Goal: Task Accomplishment & Management: Use online tool/utility

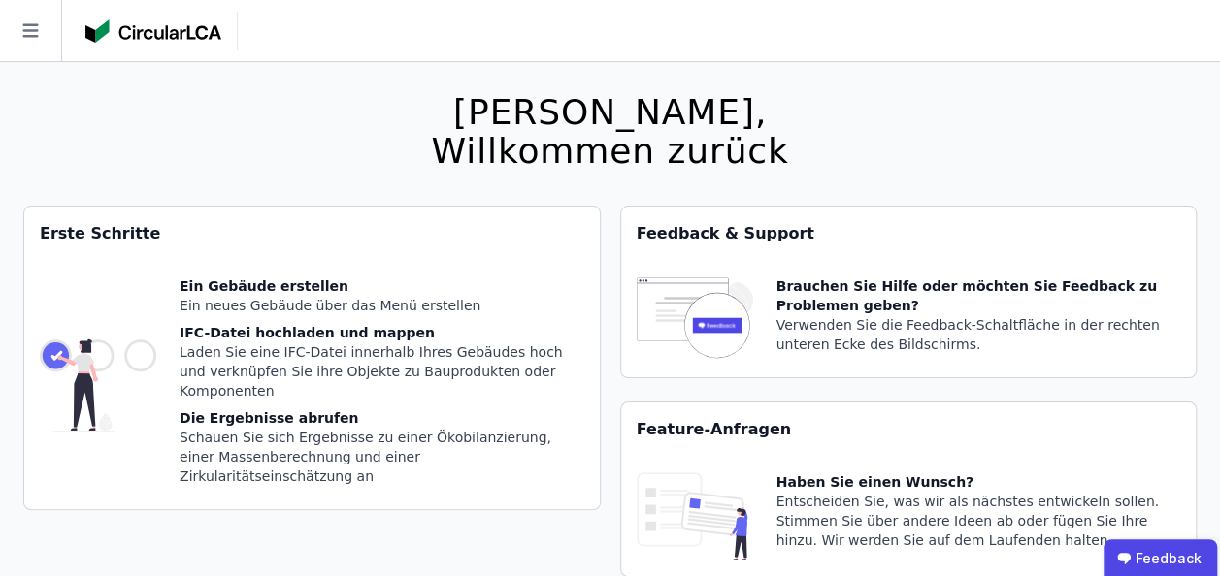
click at [6, 39] on icon at bounding box center [30, 30] width 61 height 61
click at [8, 39] on div "ikl GmbH 3 Gebäude Dashboard 3 Gebäude CircularLCA Demo Building CircularLCA De…" at bounding box center [610, 319] width 1220 height 638
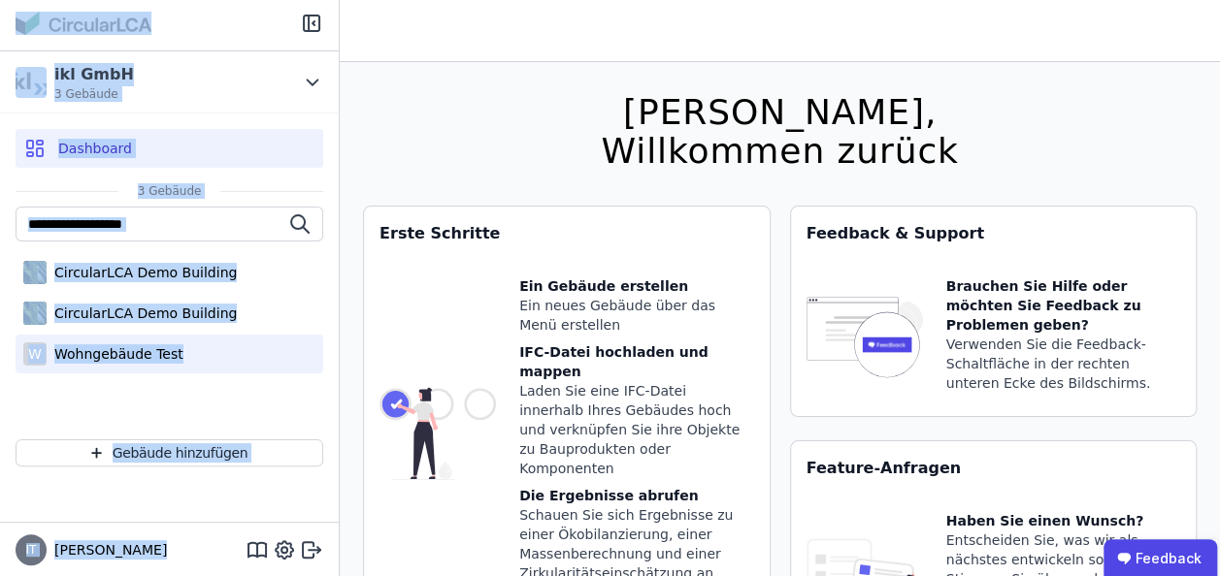
click at [258, 361] on div "W Wohngebäude Test" at bounding box center [170, 354] width 308 height 39
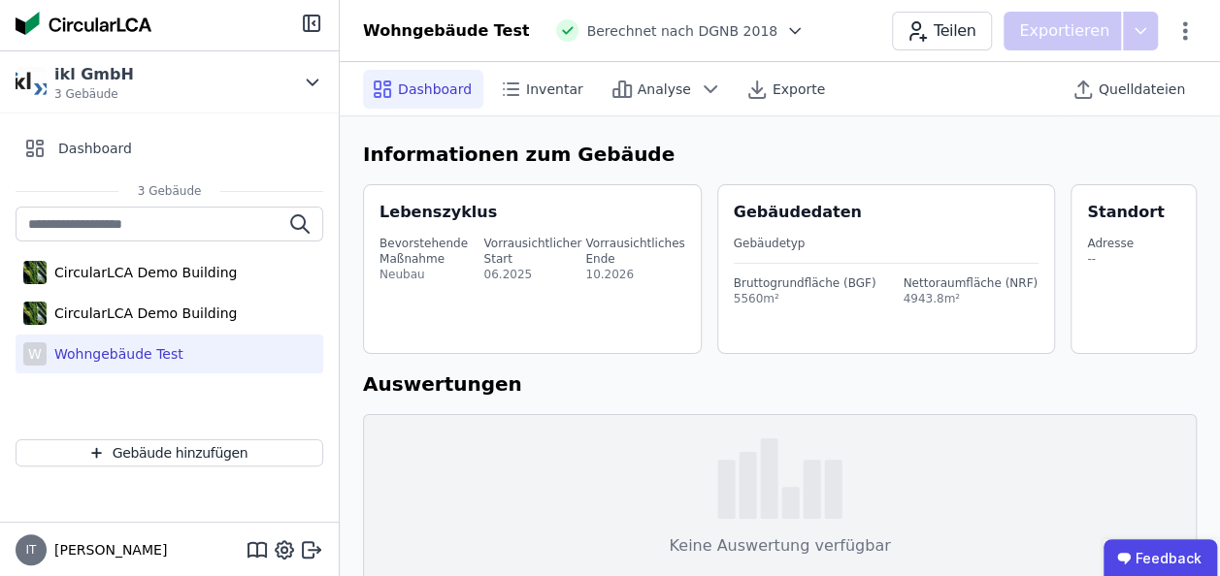
click at [135, 353] on div "Wohngebäude Test" at bounding box center [115, 353] width 137 height 19
click at [668, 94] on span "Analyse" at bounding box center [664, 89] width 53 height 19
click at [657, 93] on span "Analyse" at bounding box center [664, 89] width 53 height 19
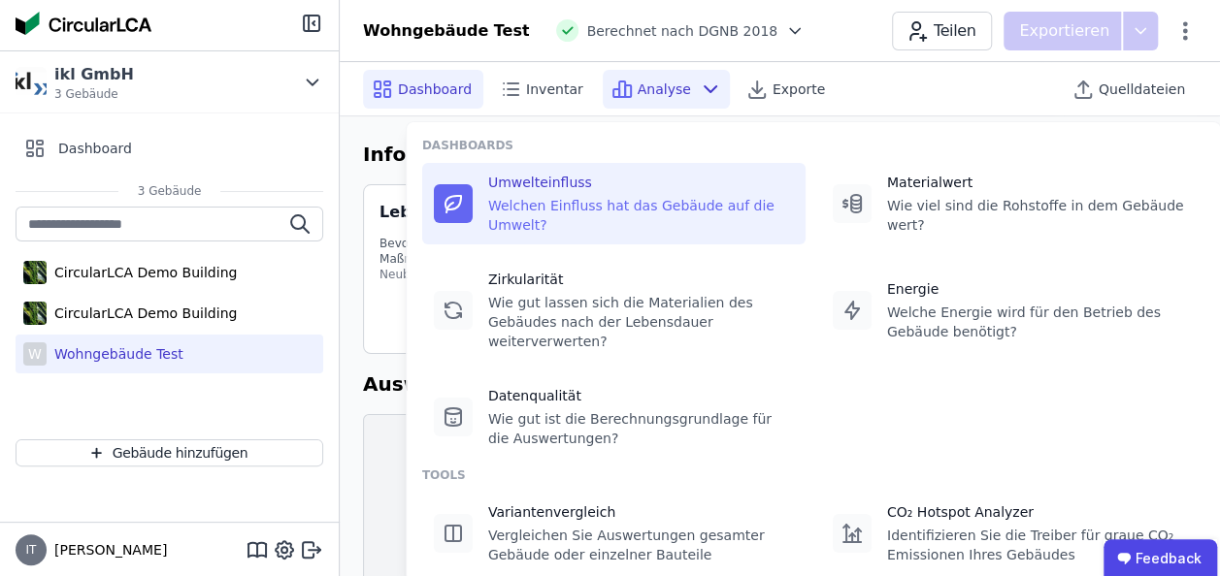
click at [605, 194] on div "Umwelteinfluss Welchen Einfluss hat das Gebäude auf die Umwelt?" at bounding box center [641, 204] width 306 height 62
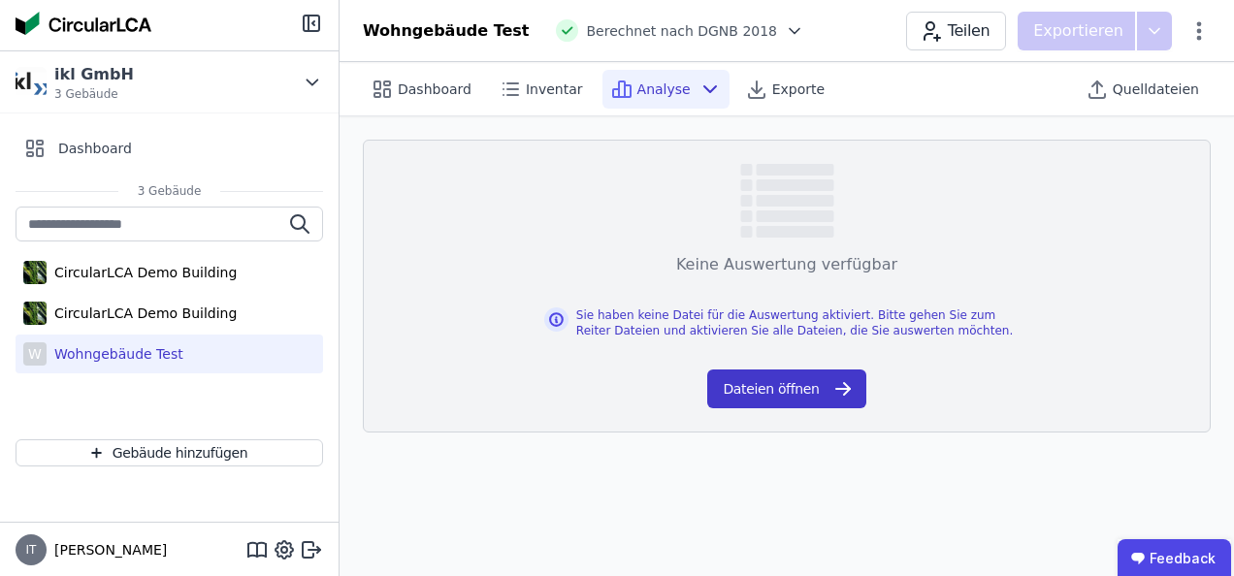
click at [788, 393] on button "Dateien öffnen" at bounding box center [786, 389] width 158 height 39
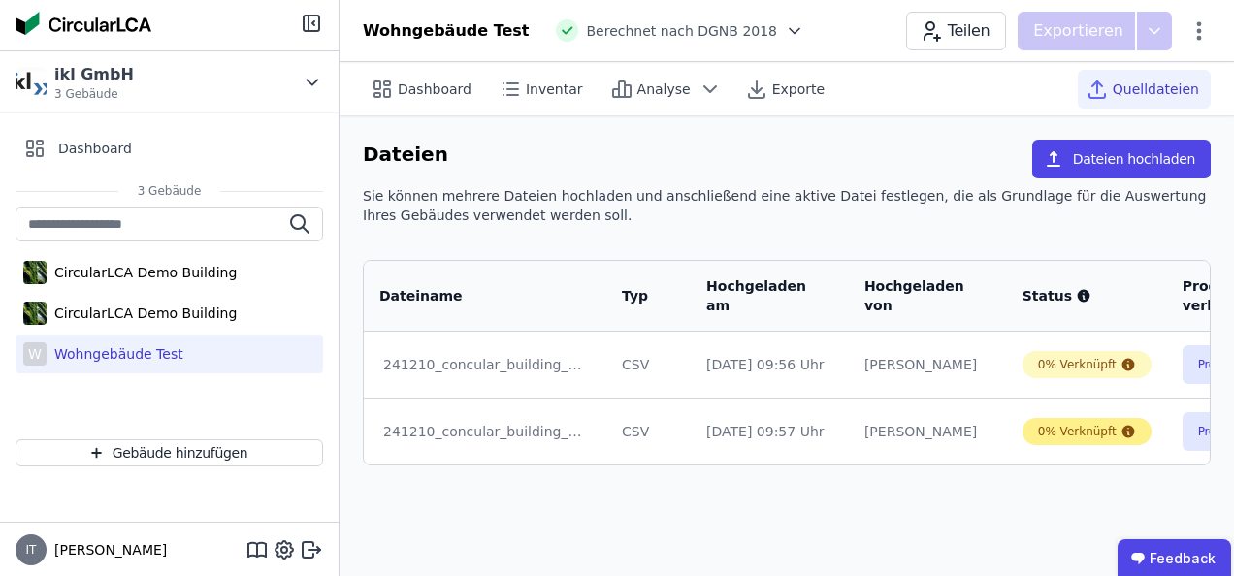
click at [1122, 431] on icon at bounding box center [1128, 432] width 13 height 13
click at [1183, 435] on button "Produkte verknüpfen" at bounding box center [1256, 431] width 147 height 39
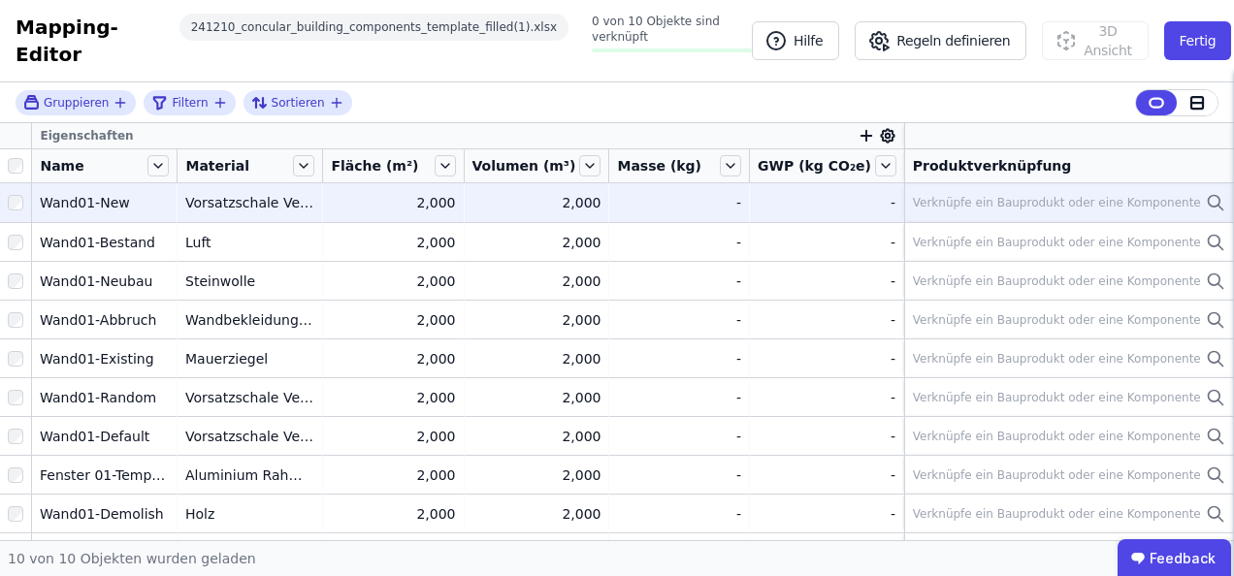
click at [1039, 195] on div "Verknüpfe ein Bauprodukt oder eine Komponente" at bounding box center [1057, 203] width 288 height 16
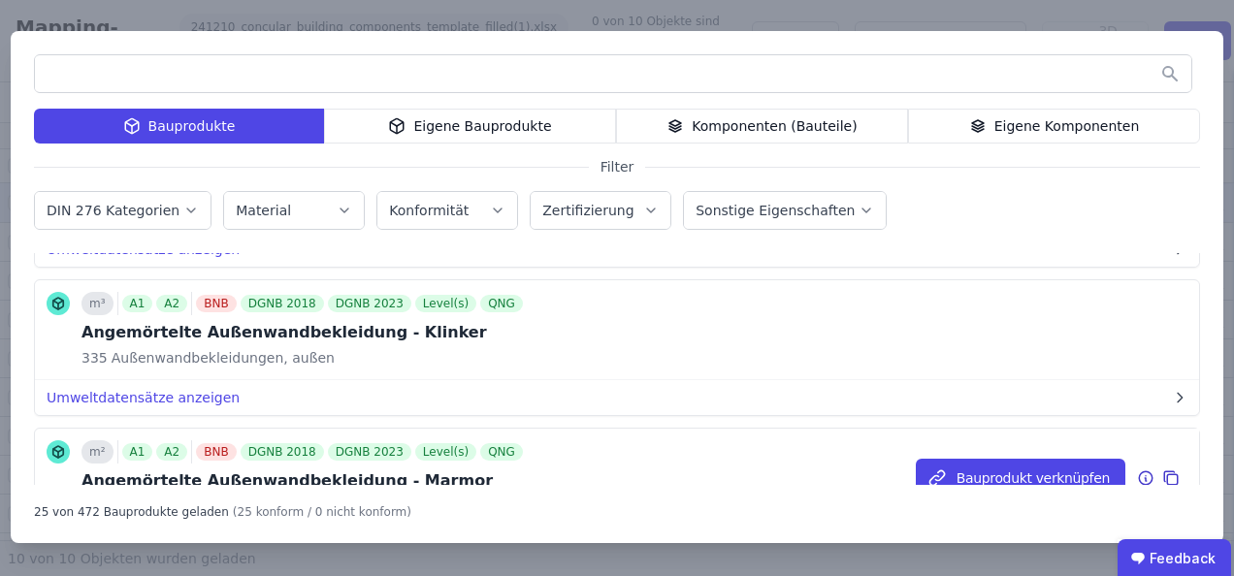
scroll to position [970, 0]
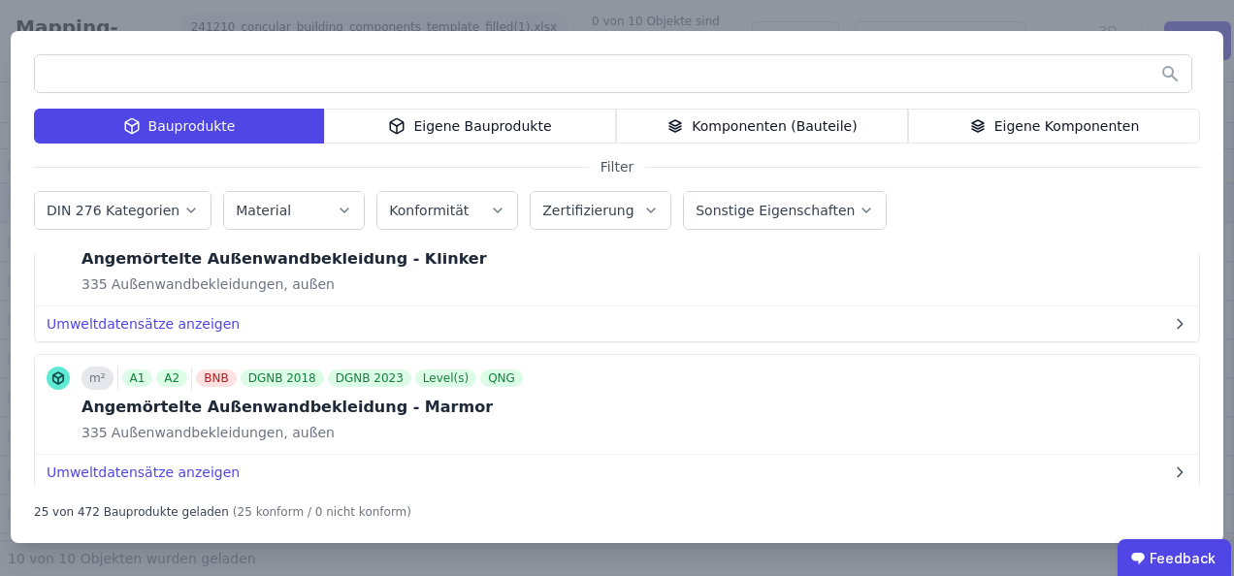
click at [1064, 2] on div "Bauprodukte Eigene Bauprodukte Komponenten (Bauteile) Eigene Komponenten Filter…" at bounding box center [617, 288] width 1234 height 576
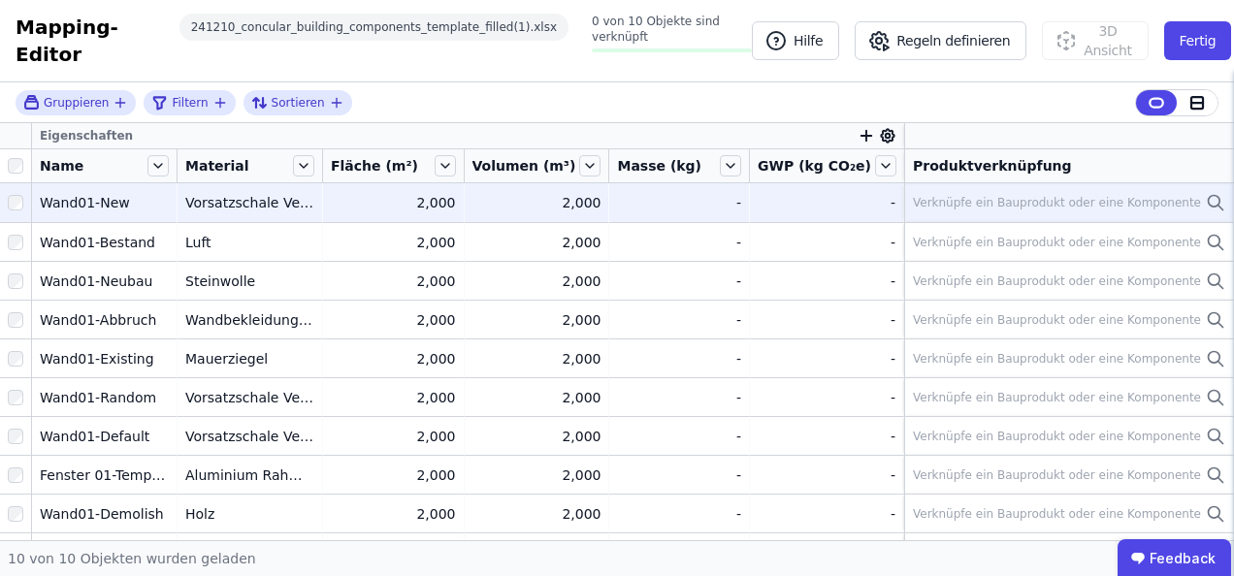
click at [1053, 195] on div "Verknüpfe ein Bauprodukt oder eine Komponente" at bounding box center [1057, 203] width 288 height 16
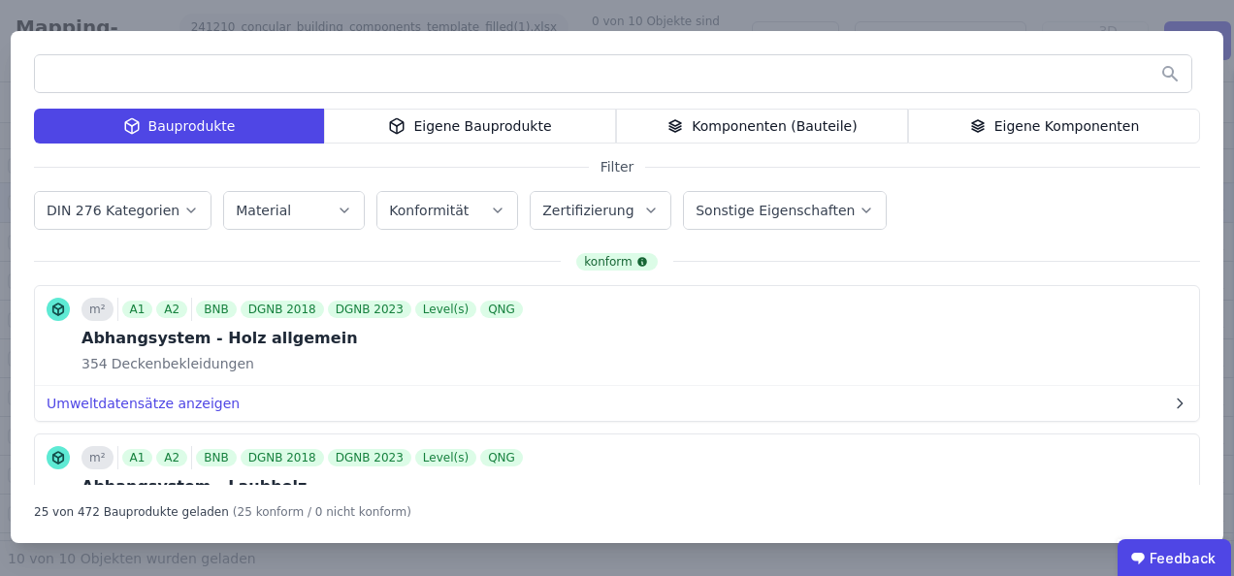
click at [154, 68] on input "text" at bounding box center [613, 73] width 1157 height 35
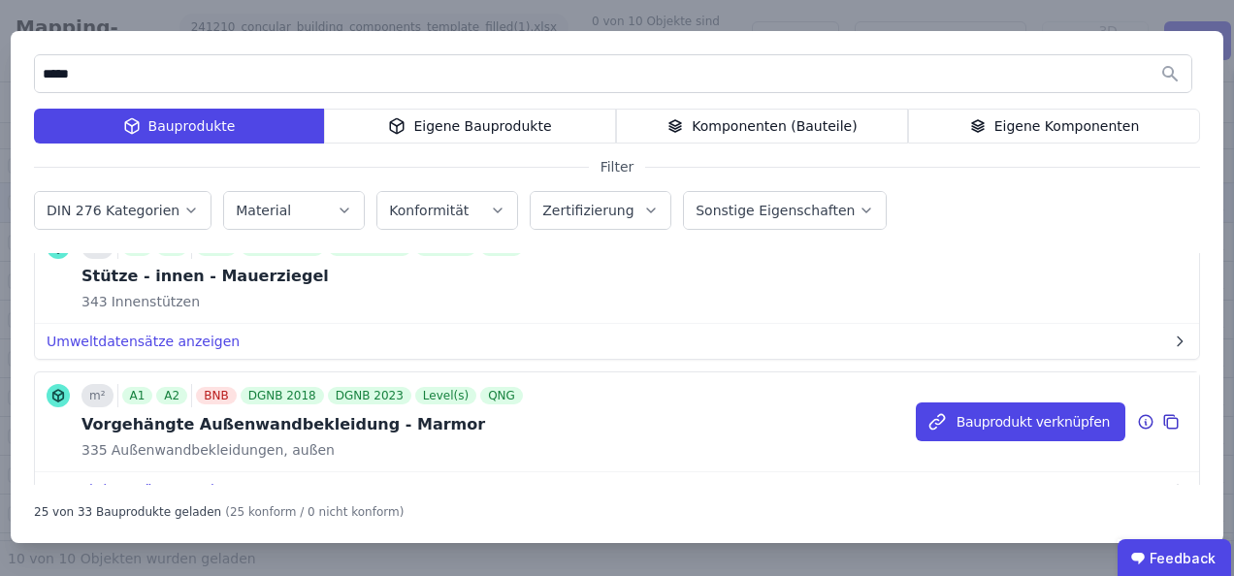
scroll to position [2038, 0]
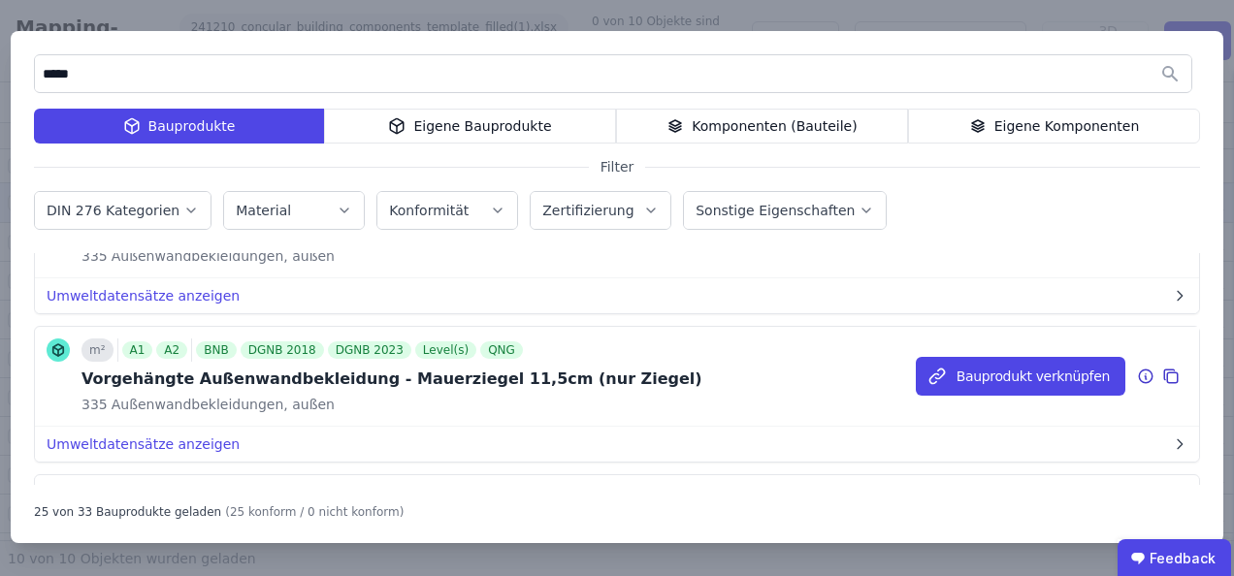
type input "*****"
click at [635, 375] on div "m² A1 A2 BNB DGNB 2018 DGNB 2023 Level(s) QNG Vorgehängte Außenwandbekleidung -…" at bounding box center [617, 377] width 1164 height 100
click at [1064, 369] on button "Bauprodukt verknüpfen" at bounding box center [1021, 376] width 210 height 39
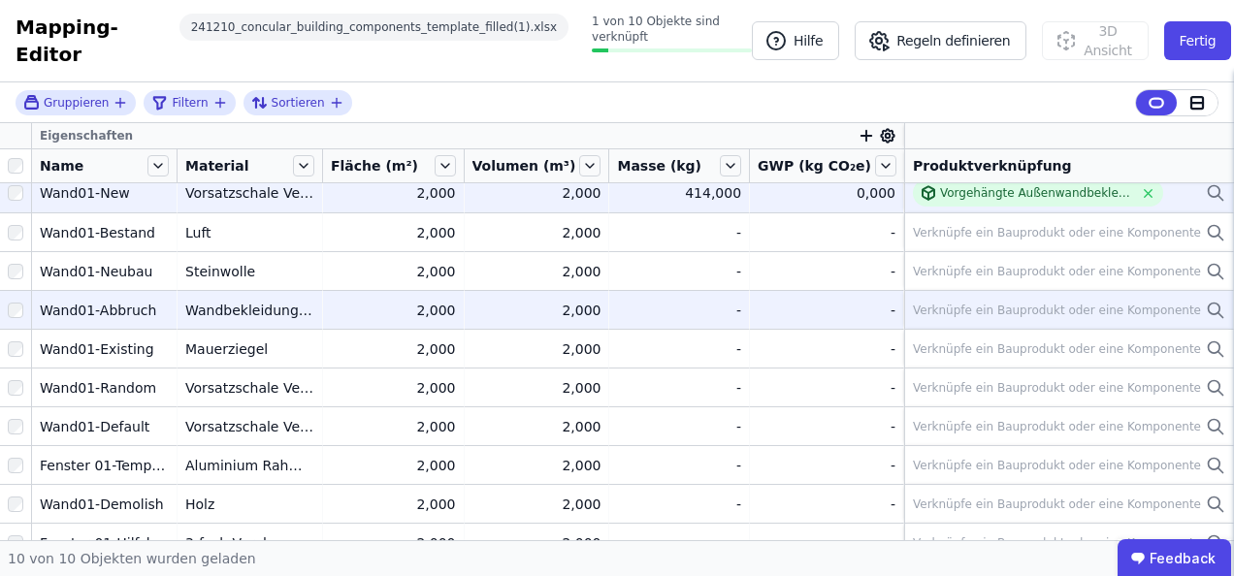
scroll to position [15, 0]
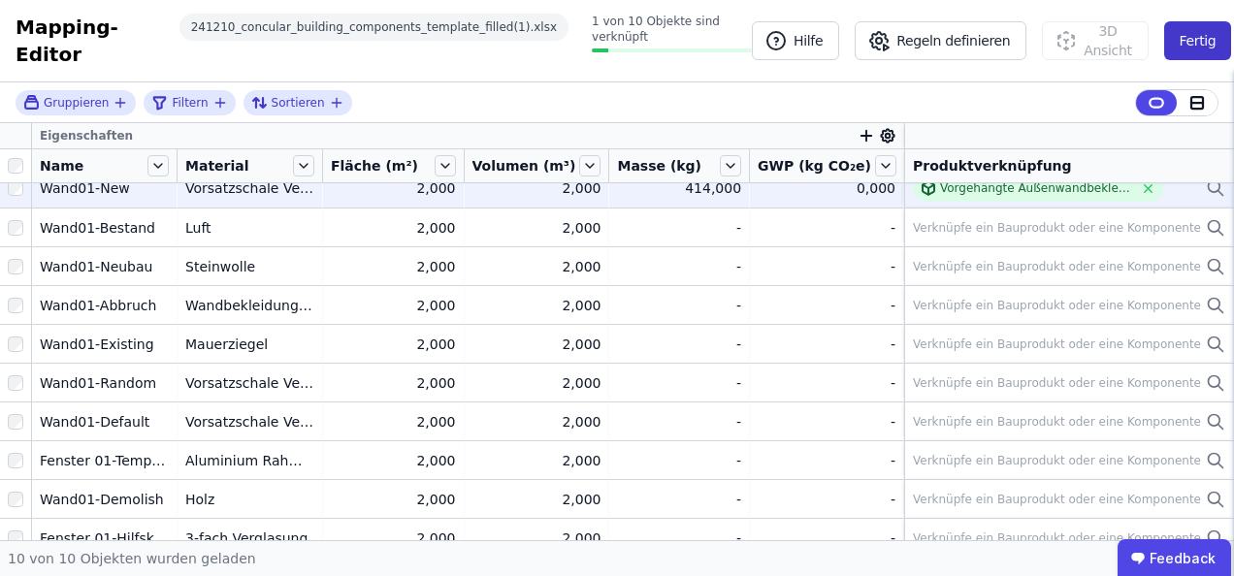
click at [1192, 39] on button "Fertig" at bounding box center [1198, 40] width 68 height 39
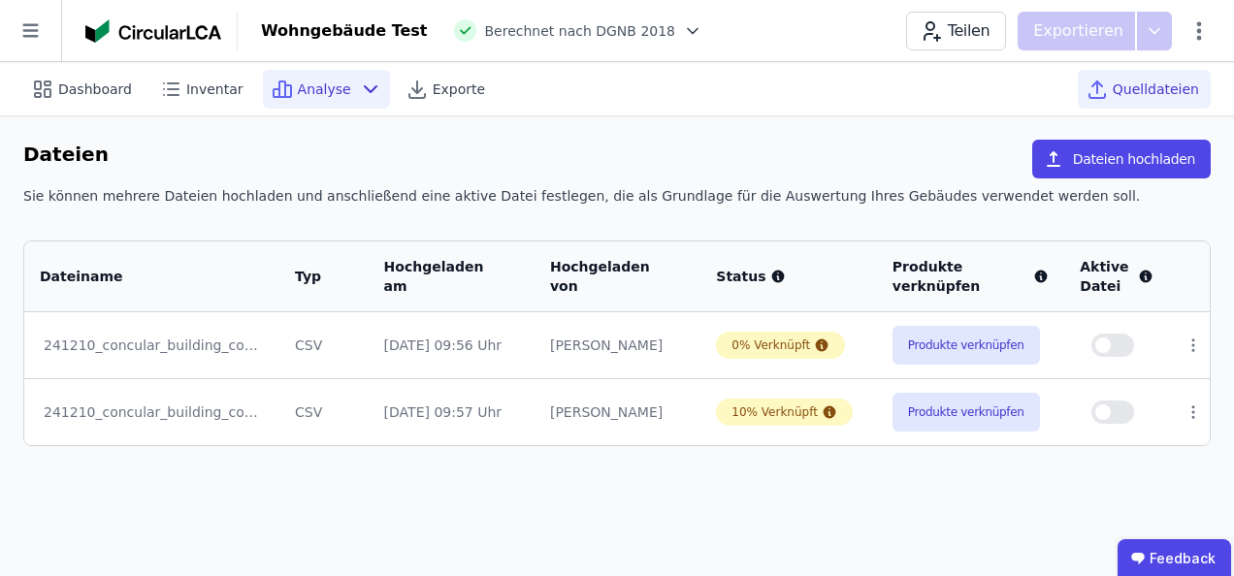
click at [306, 93] on span "Analyse" at bounding box center [324, 89] width 53 height 19
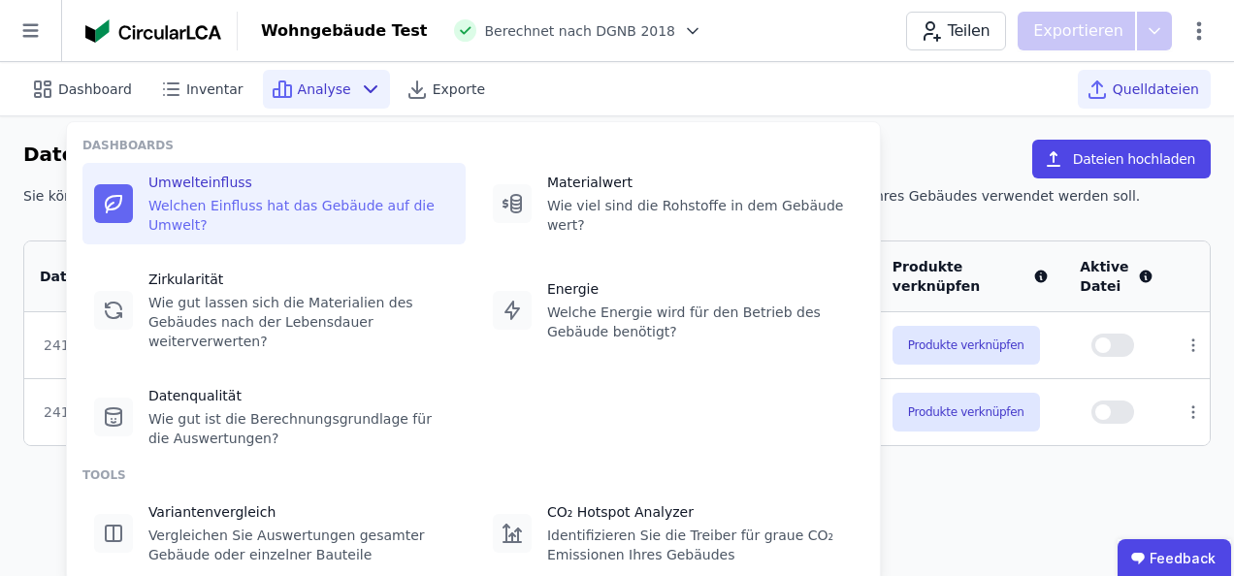
click at [229, 204] on div "Welchen Einfluss hat das Gebäude auf die Umwelt?" at bounding box center [301, 215] width 306 height 39
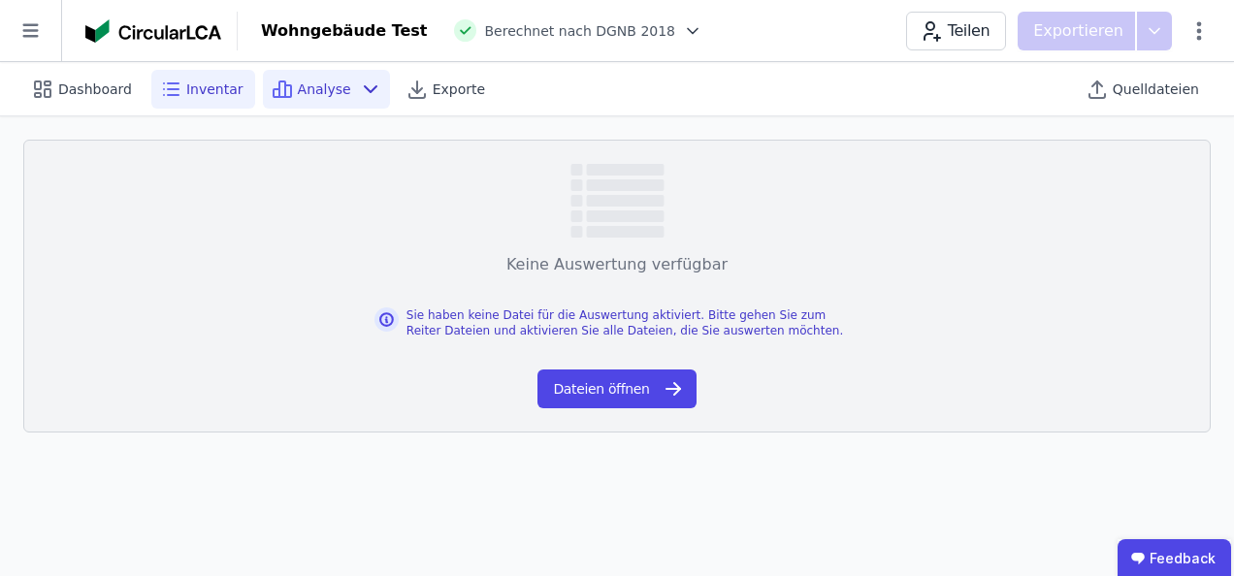
click at [216, 87] on span "Inventar" at bounding box center [214, 89] width 57 height 19
click at [92, 93] on span "Dashboard" at bounding box center [95, 89] width 74 height 19
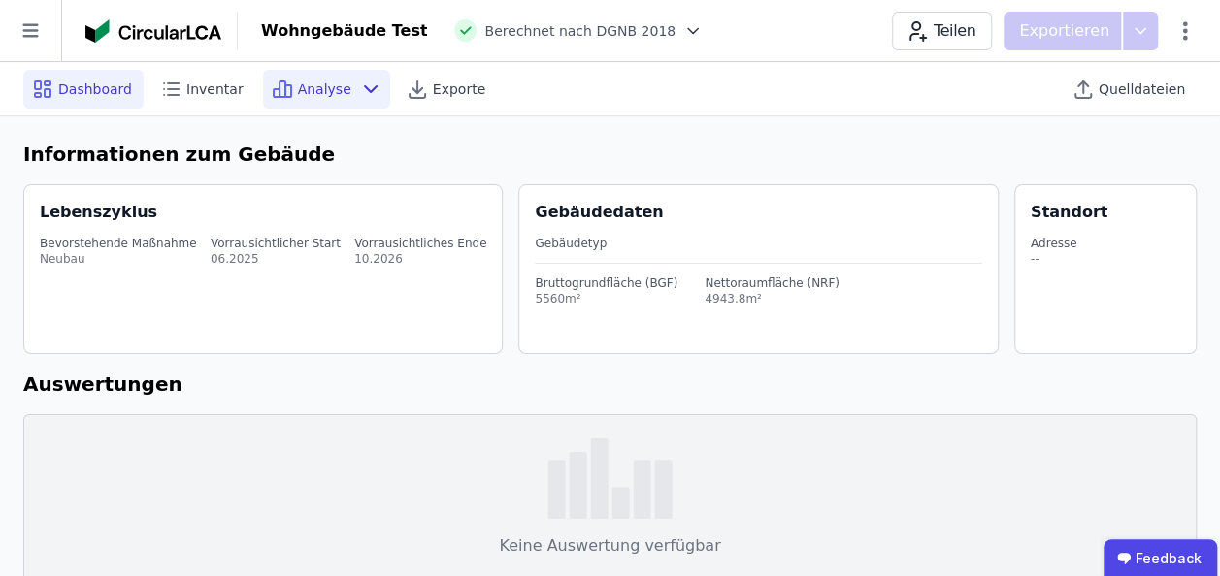
click at [359, 95] on icon at bounding box center [370, 89] width 23 height 23
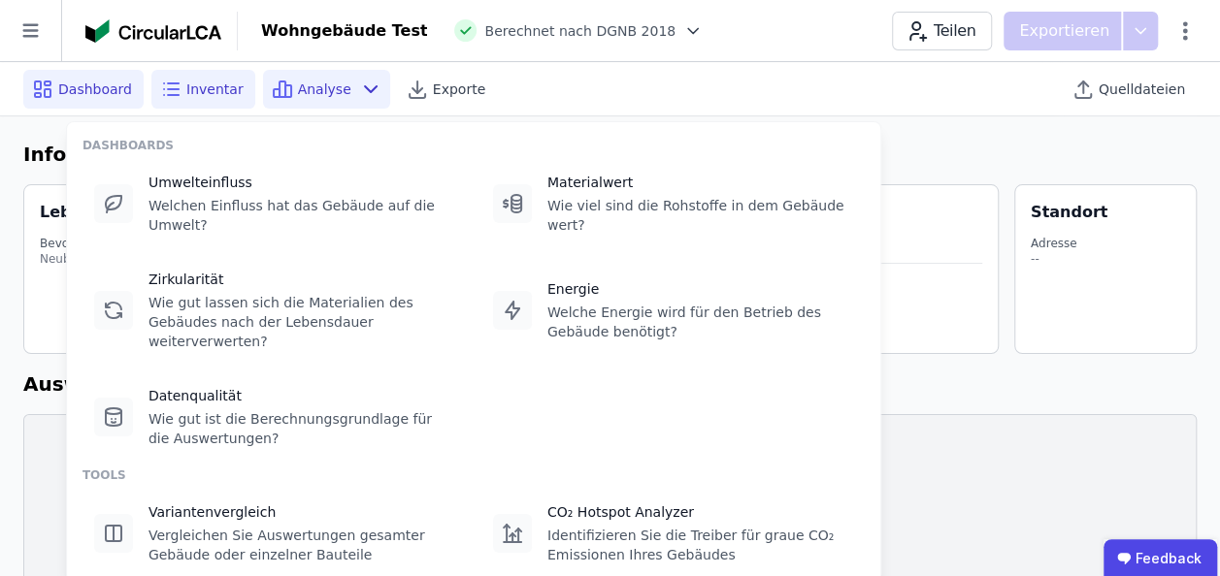
click at [224, 88] on span "Inventar" at bounding box center [214, 89] width 57 height 19
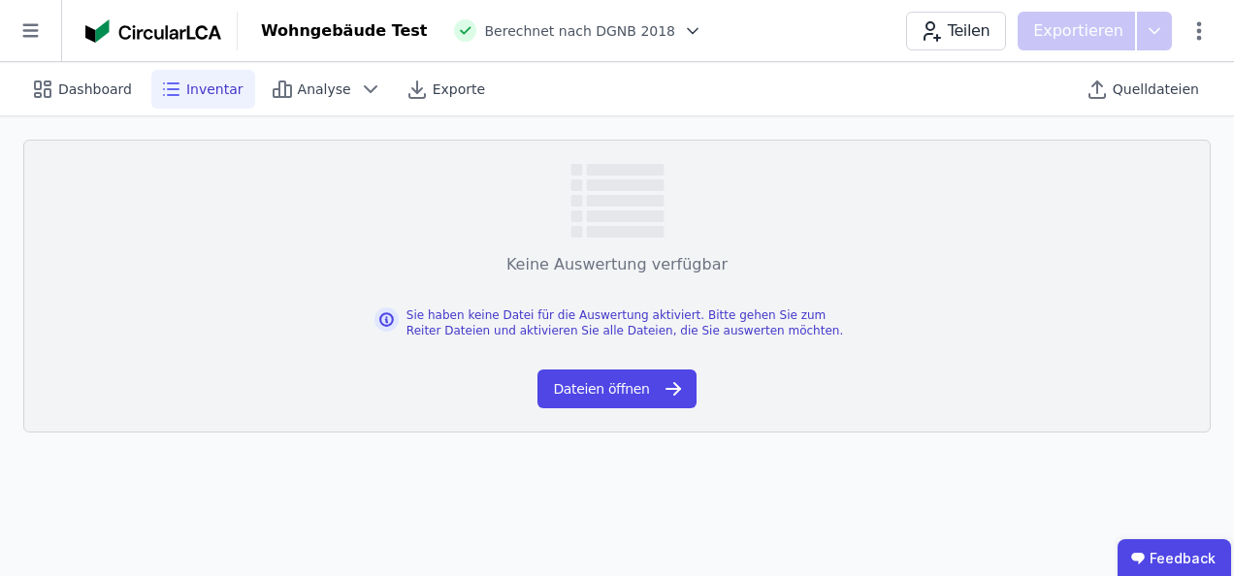
click at [341, 34] on div "Wohngebäude Test" at bounding box center [344, 30] width 166 height 23
click at [19, 27] on icon at bounding box center [30, 30] width 61 height 61
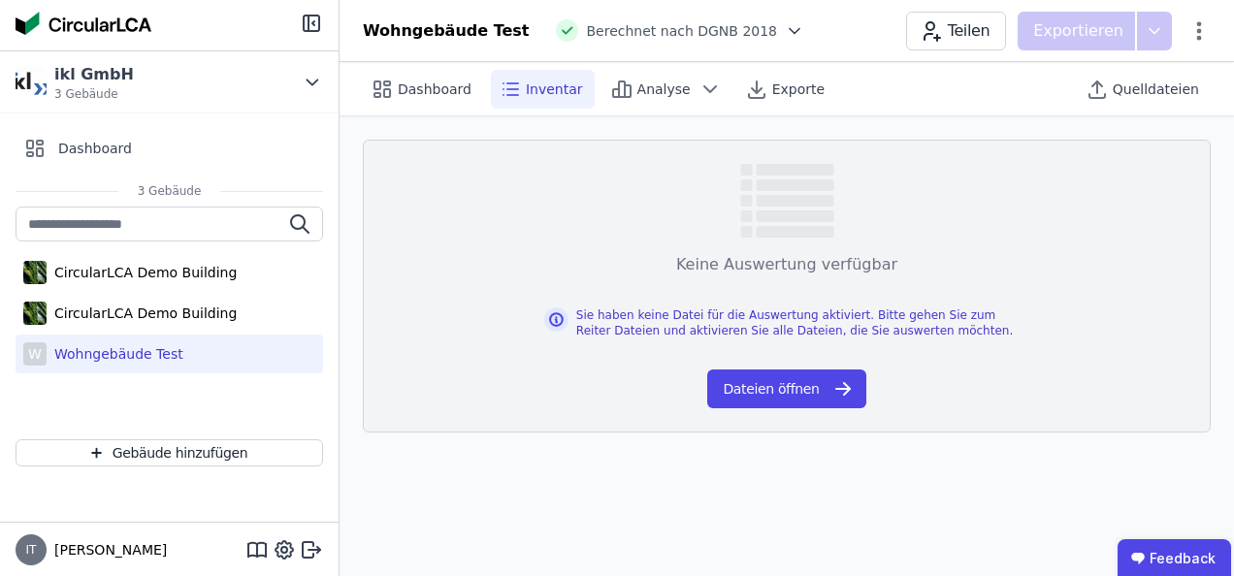
click at [69, 357] on div "Wohngebäude Test" at bounding box center [115, 353] width 137 height 19
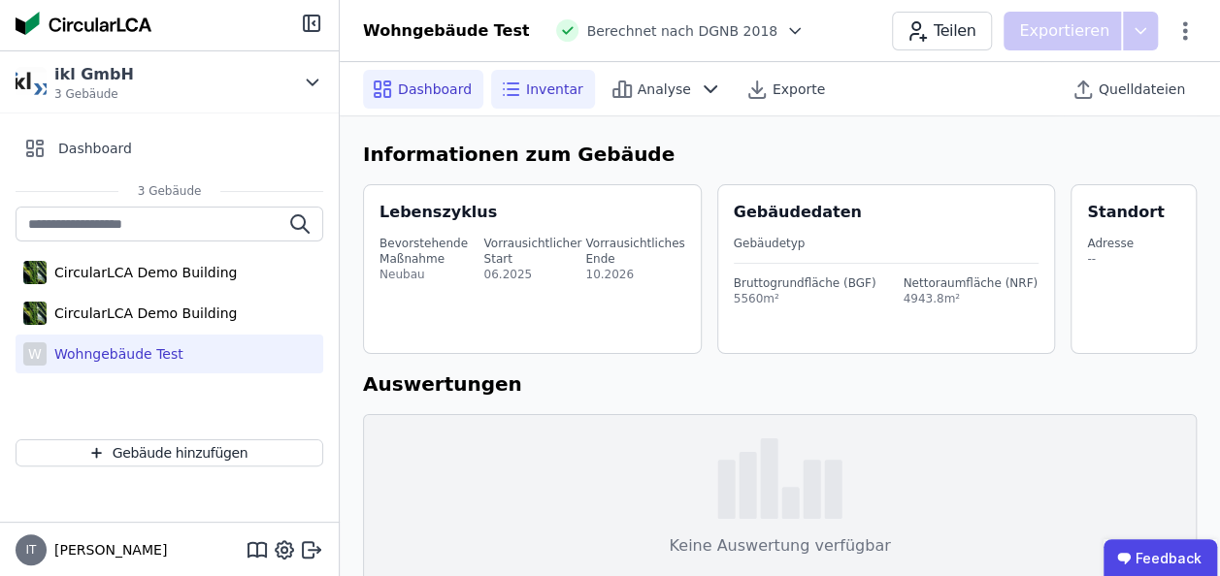
click at [544, 93] on span "Inventar" at bounding box center [554, 89] width 57 height 19
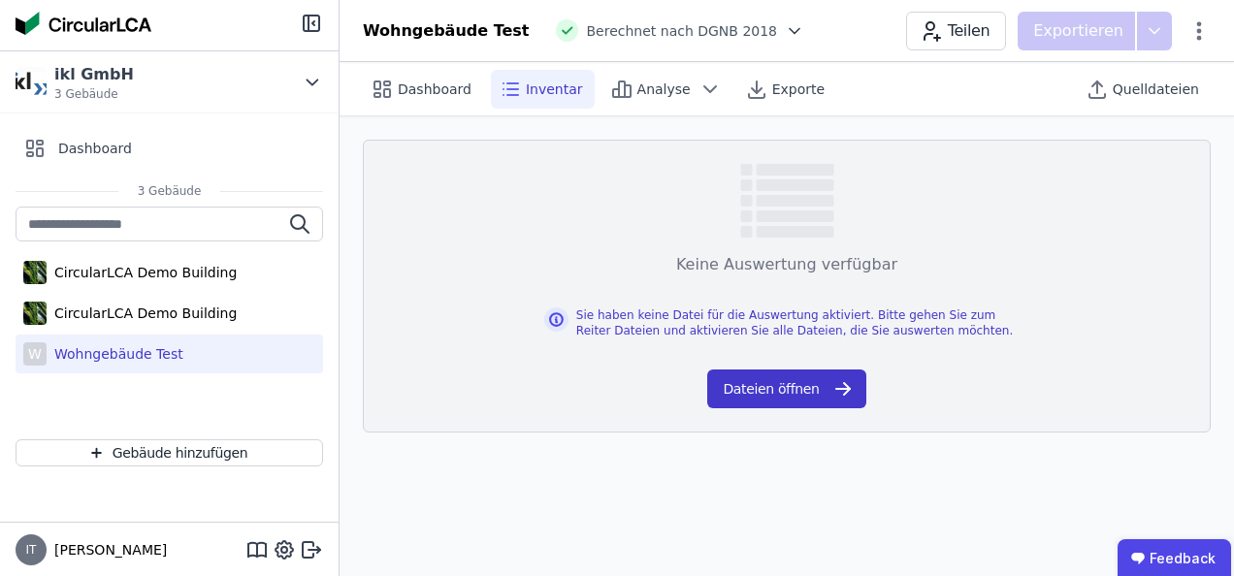
click at [813, 392] on button "Dateien öffnen" at bounding box center [786, 389] width 158 height 39
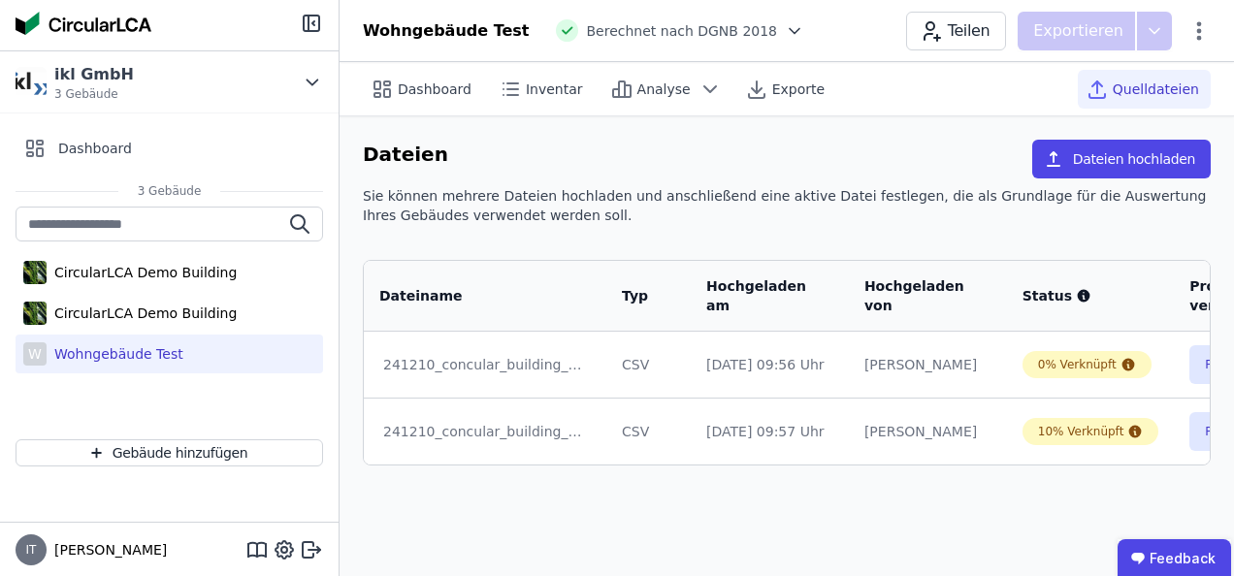
drag, startPoint x: 986, startPoint y: 512, endPoint x: 998, endPoint y: 495, distance: 21.0
click at [986, 510] on div "Dashboard Inventar Analyse Exporte Quelldateien Dateien Dateien hochladen Sie k…" at bounding box center [787, 319] width 895 height 514
click at [753, 545] on div "Dashboard Inventar Analyse Exporte Quelldateien Dateien Dateien hochladen Sie k…" at bounding box center [787, 319] width 895 height 514
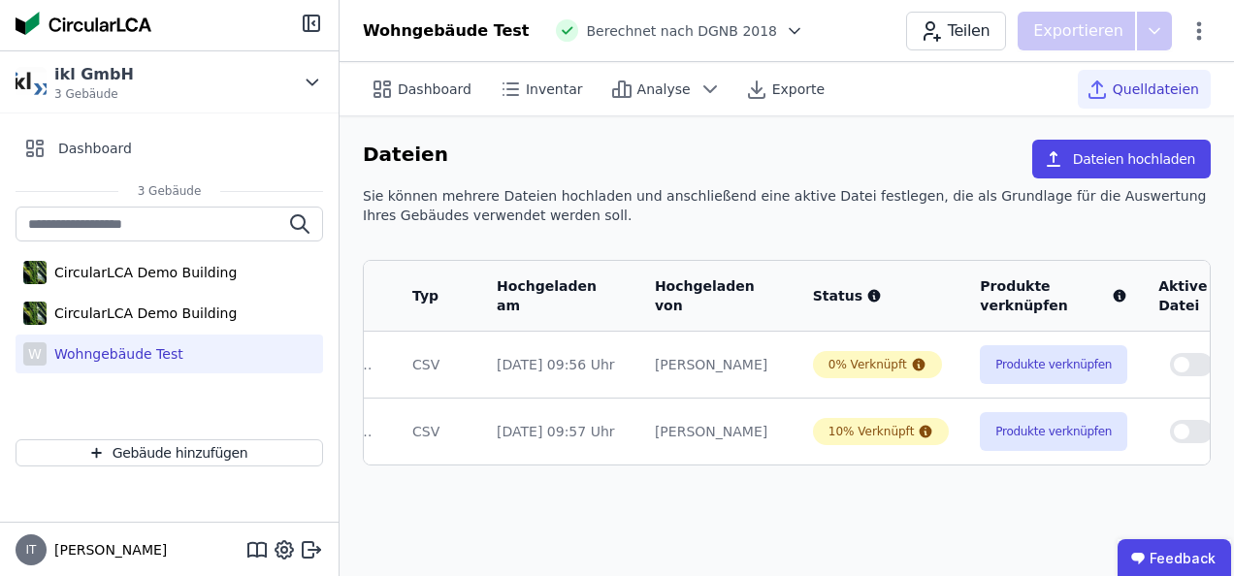
click at [1170, 432] on button "button" at bounding box center [1191, 431] width 43 height 23
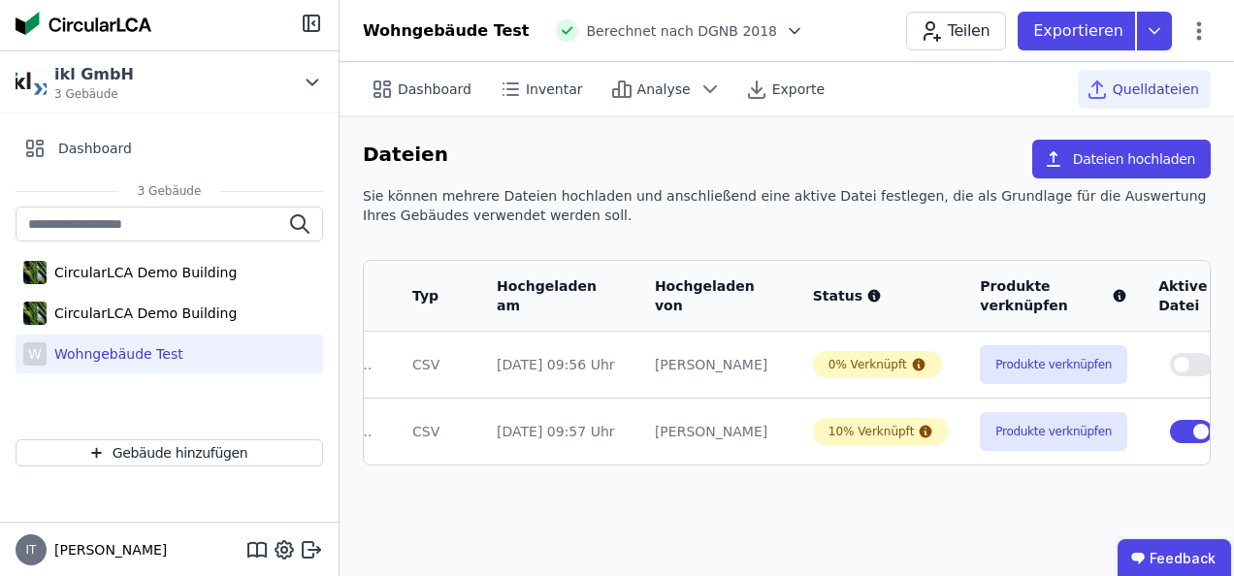
click at [974, 514] on div "Dashboard Inventar Analyse Exporte Quelldateien Dateien Dateien hochladen Sie k…" at bounding box center [787, 319] width 895 height 514
click at [996, 433] on button "Produkte verknüpfen" at bounding box center [1053, 431] width 147 height 39
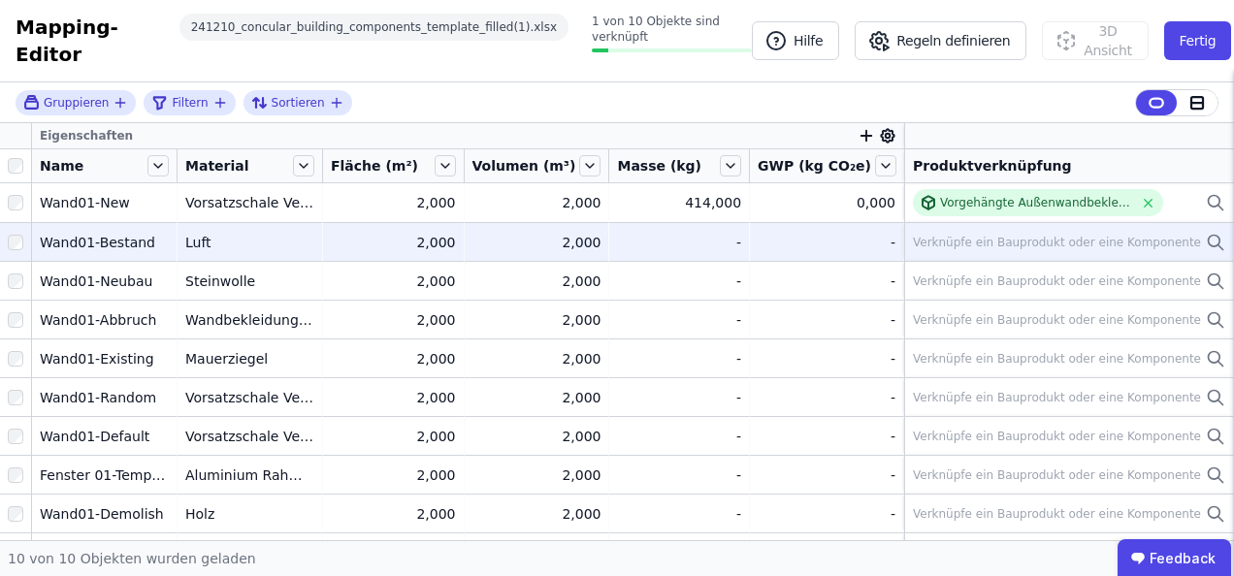
click at [1091, 235] on div "Verknüpfe ein Bauprodukt oder eine Komponente" at bounding box center [1057, 243] width 288 height 16
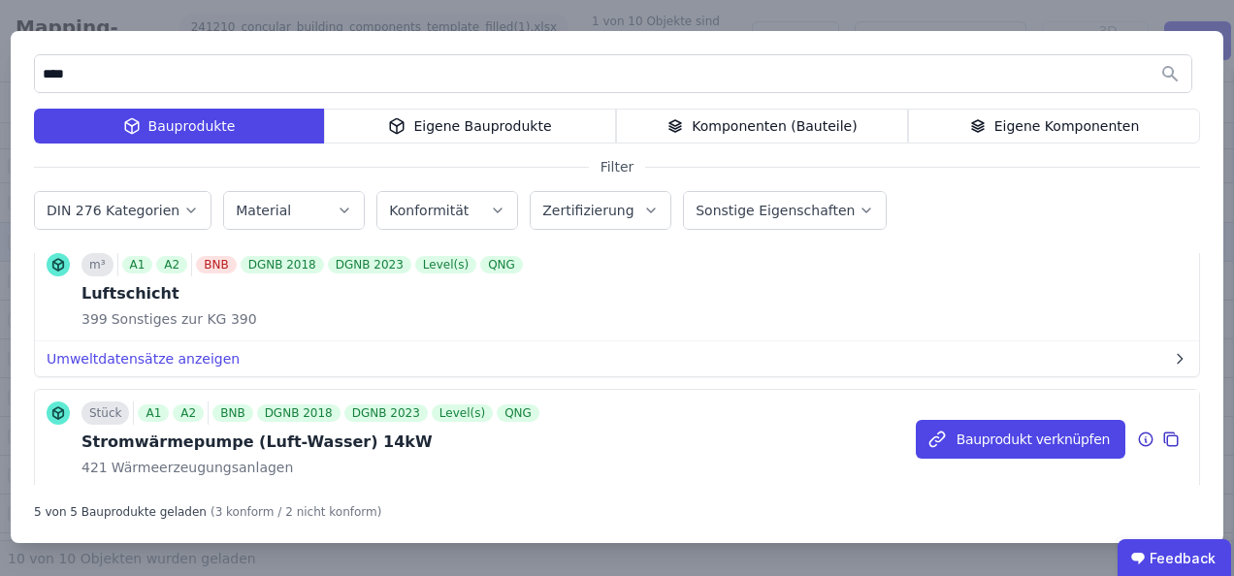
scroll to position [194, 0]
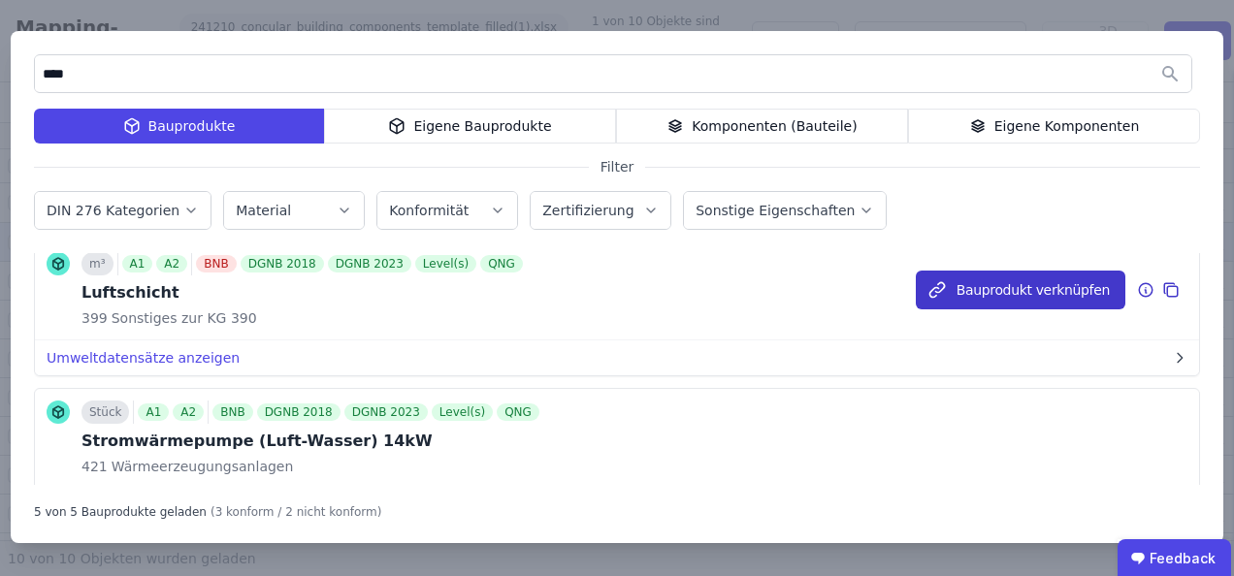
type input "****"
click at [1054, 292] on button "Bauprodukt verknüpfen" at bounding box center [1021, 290] width 210 height 39
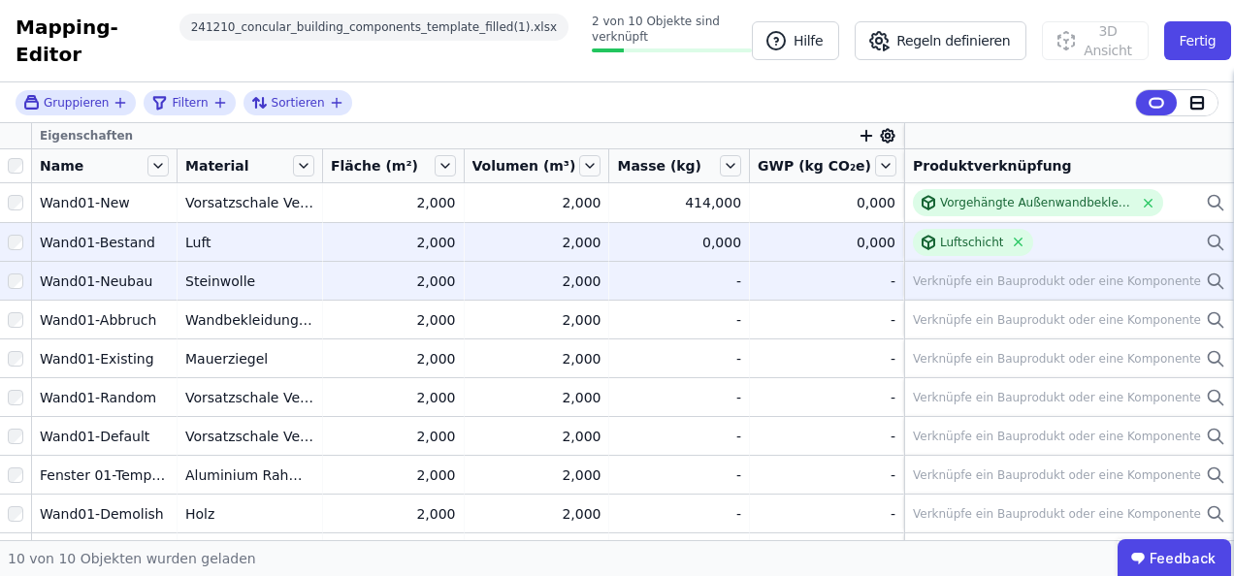
click at [1139, 274] on div "Verknüpfe ein Bauprodukt oder eine Komponente" at bounding box center [1057, 282] width 288 height 16
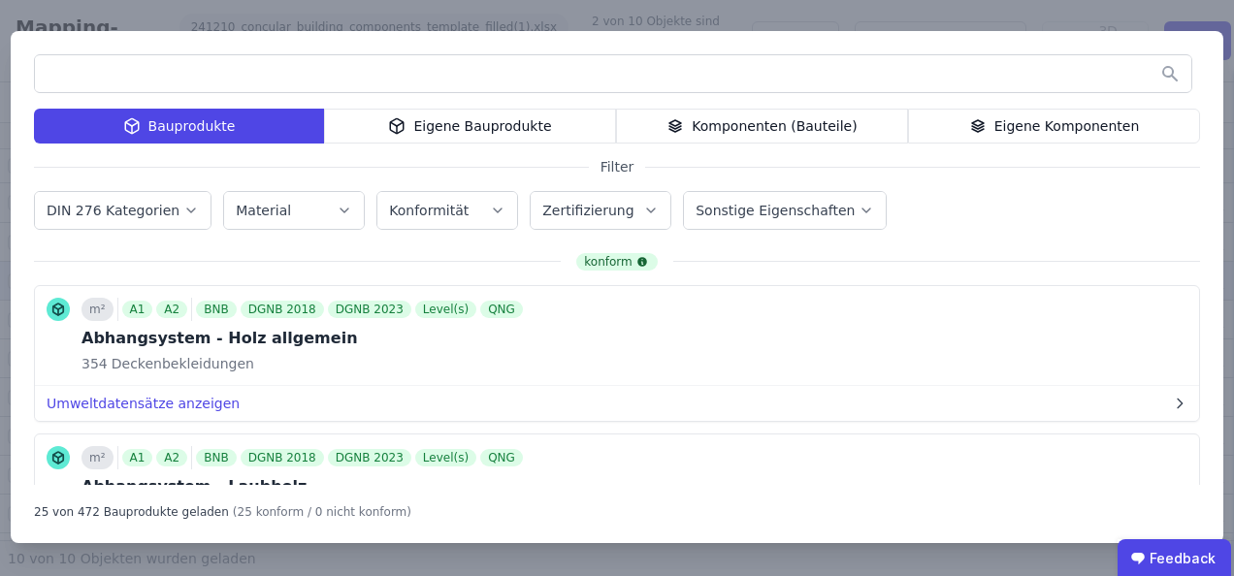
click at [990, 4] on div "Bauprodukte Eigene Bauprodukte Komponenten (Bauteile) Eigene Komponenten Filter…" at bounding box center [617, 288] width 1234 height 576
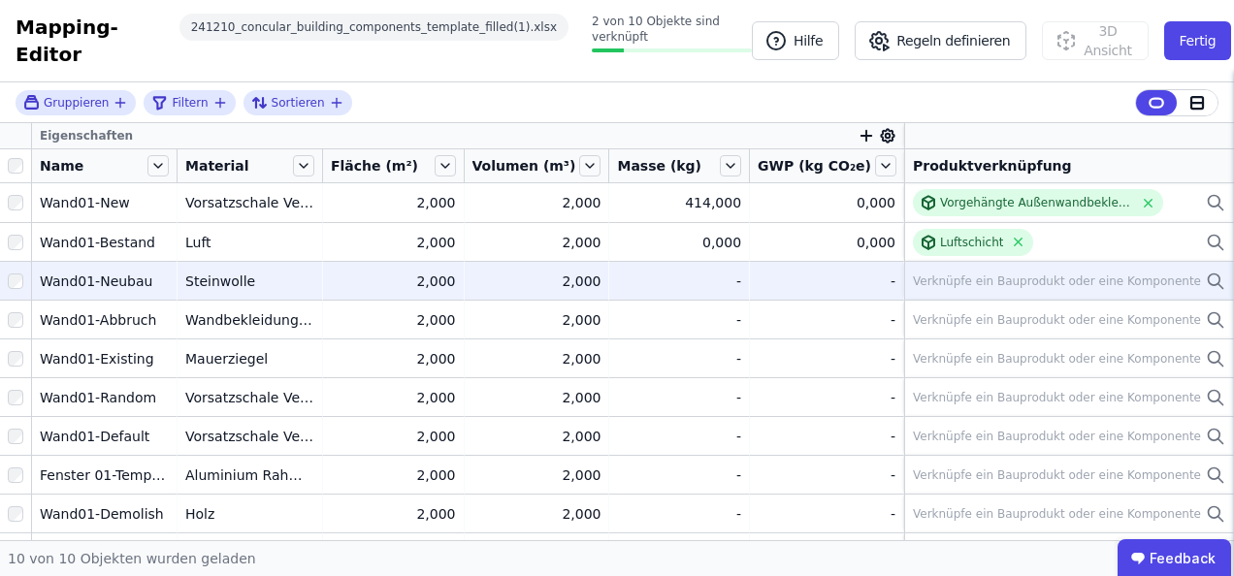
click at [1092, 270] on div "Verknüpfe ein Bauprodukt oder eine Komponente" at bounding box center [1069, 281] width 312 height 23
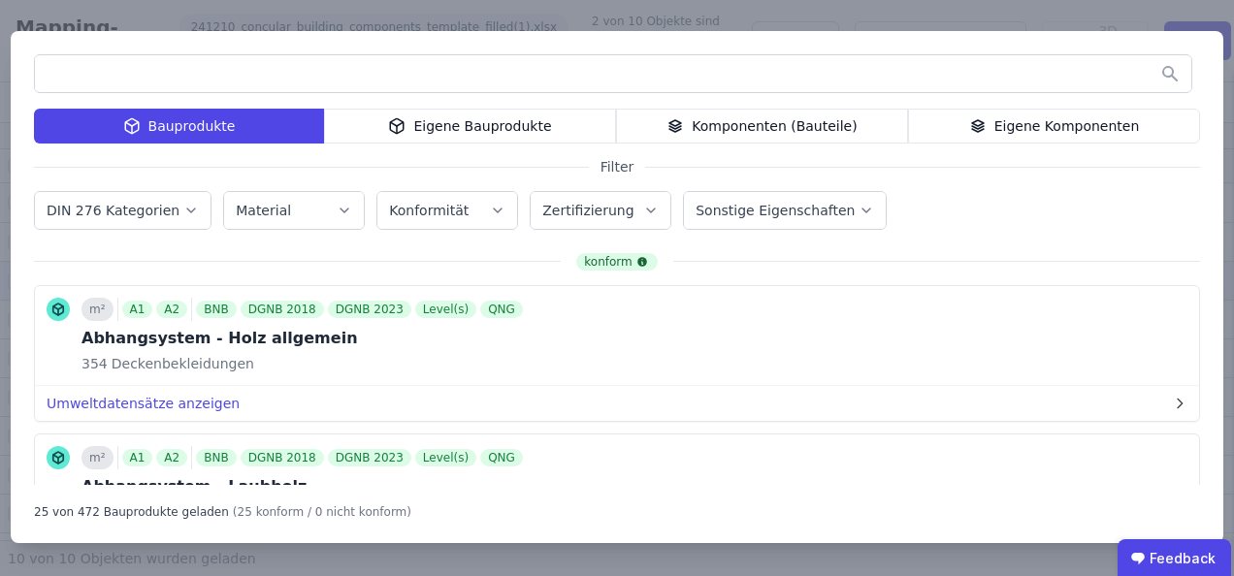
click at [211, 75] on input "text" at bounding box center [613, 73] width 1157 height 35
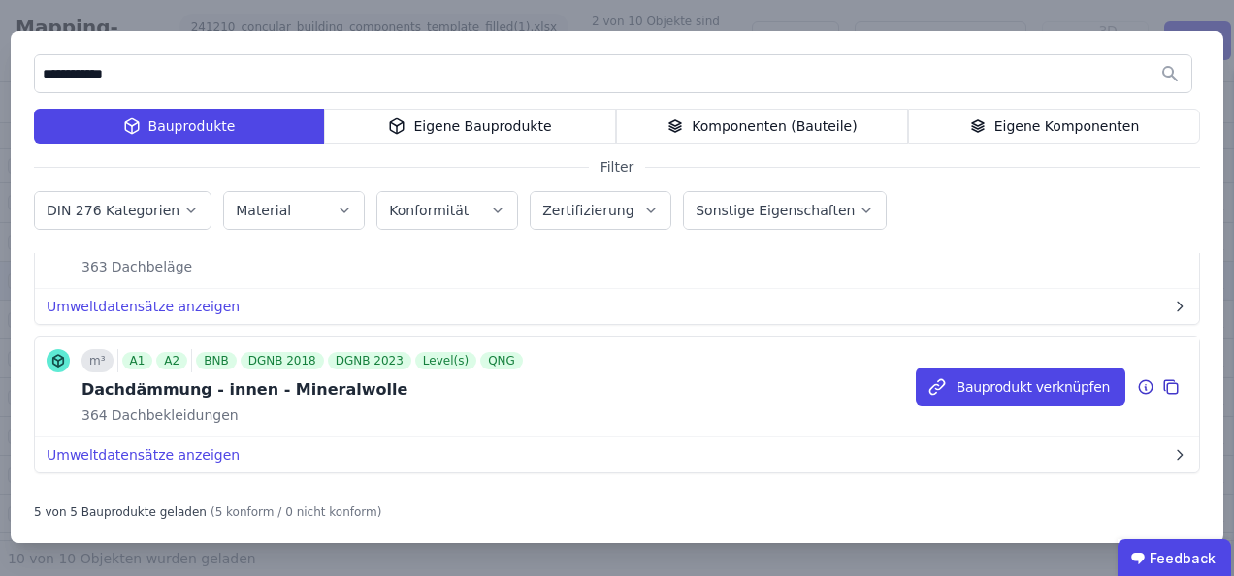
scroll to position [0, 0]
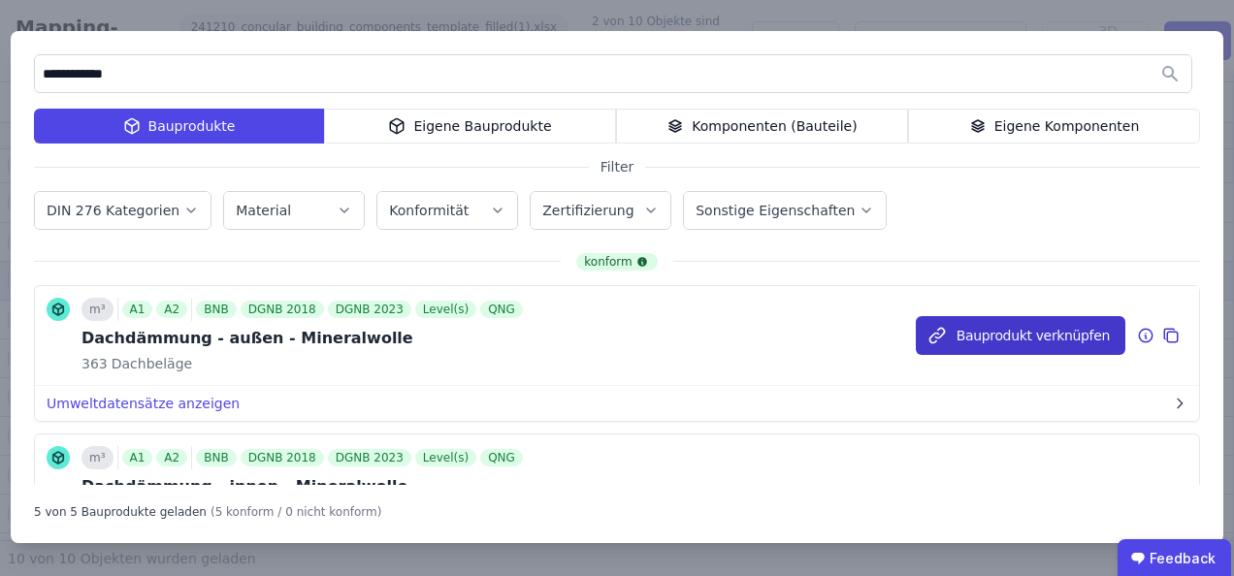
type input "**********"
click at [1043, 341] on button "Bauprodukt verknüpfen" at bounding box center [1021, 335] width 210 height 39
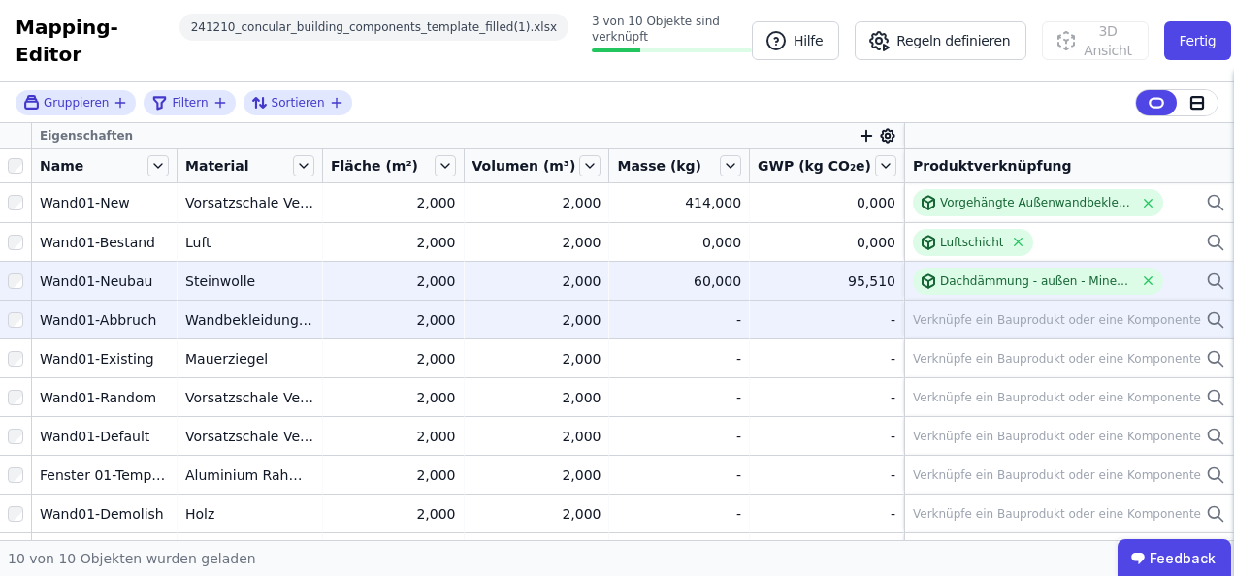
click at [1073, 312] on div "Verknüpfe ein Bauprodukt oder eine Komponente" at bounding box center [1057, 320] width 288 height 16
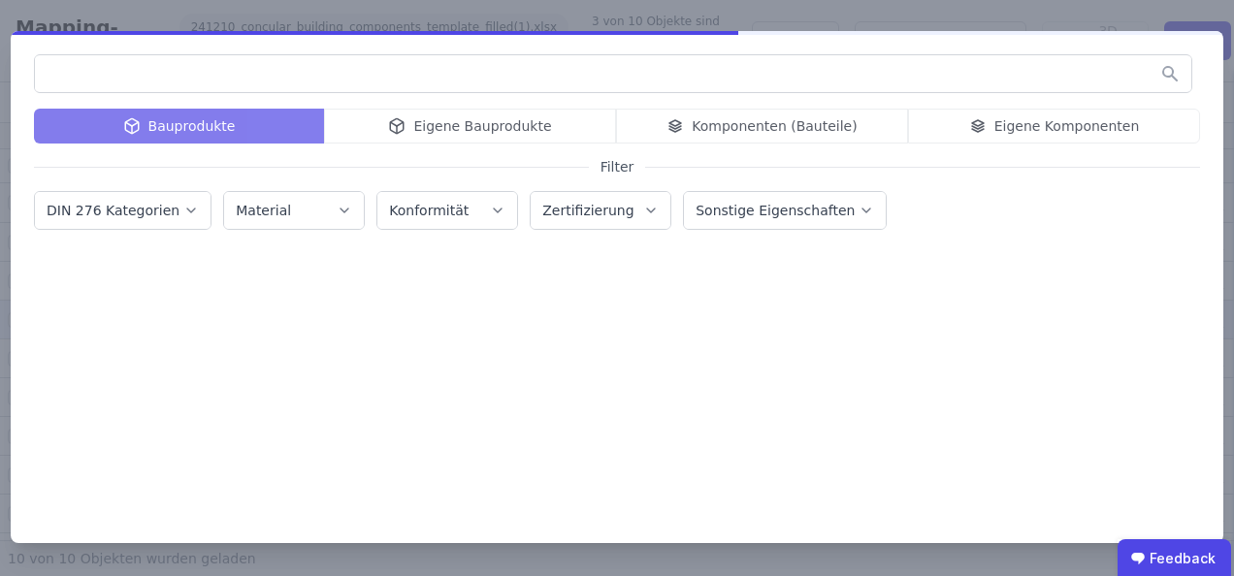
click at [1026, 9] on div "Bauprodukte Eigene Bauprodukte Komponenten (Bauteile) Eigene Komponenten Filter…" at bounding box center [617, 288] width 1234 height 576
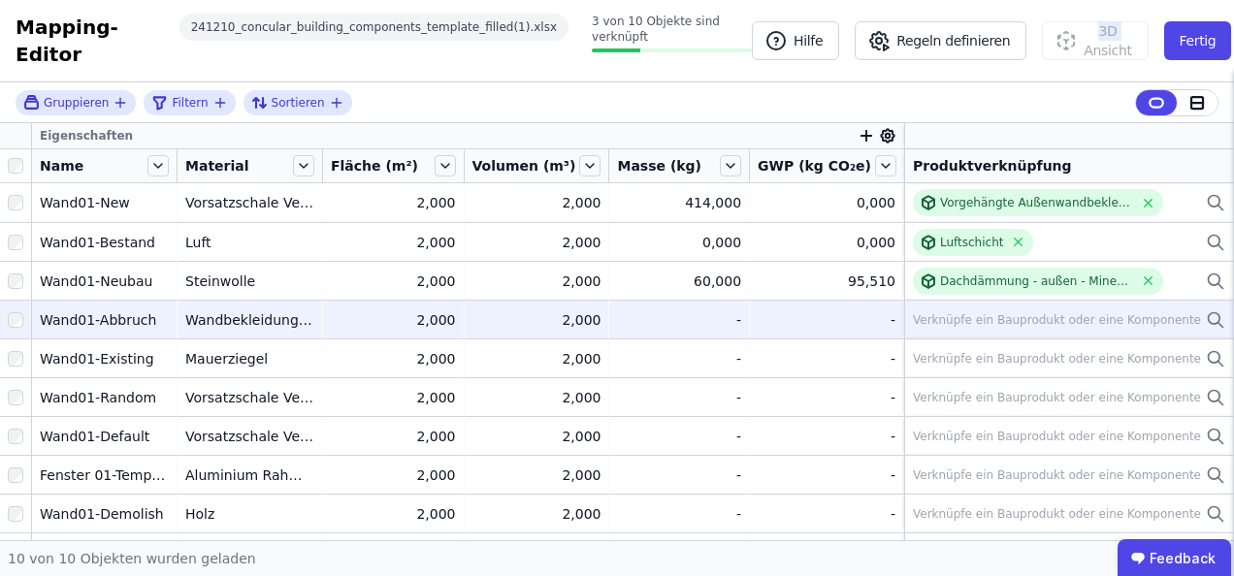
click at [1026, 9] on div "Mapping-Editor Hilfe Regeln definieren 3D Ansicht Fertig 241210_concular_buildi…" at bounding box center [617, 41] width 1234 height 82
click at [1135, 309] on div "Verknüpfe ein Bauprodukt oder eine Komponente" at bounding box center [1069, 320] width 312 height 23
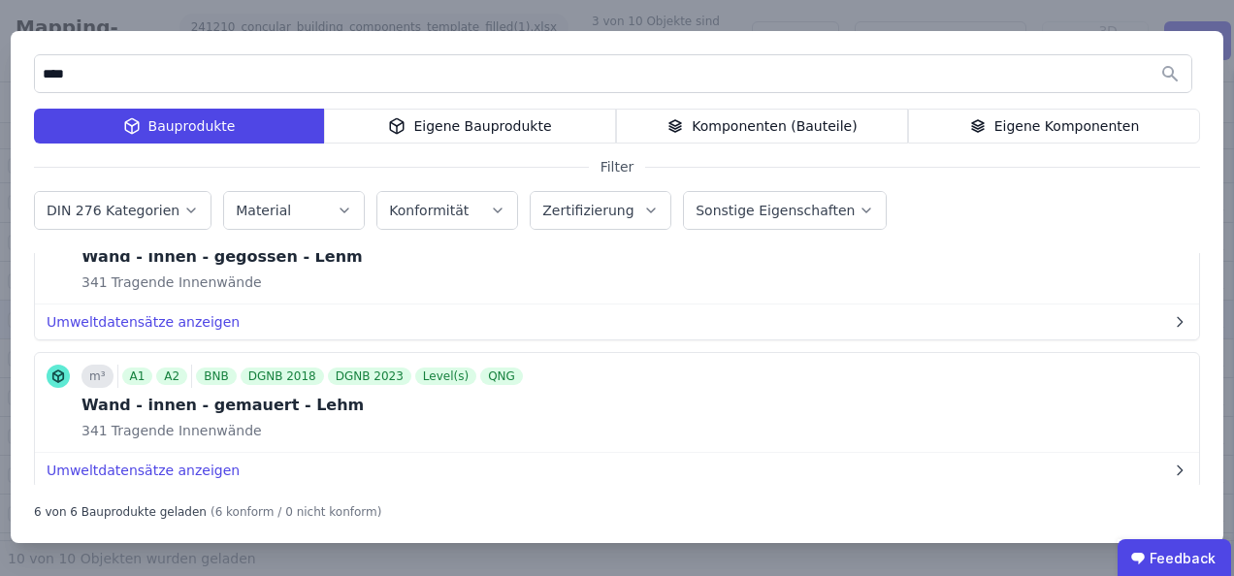
scroll to position [679, 0]
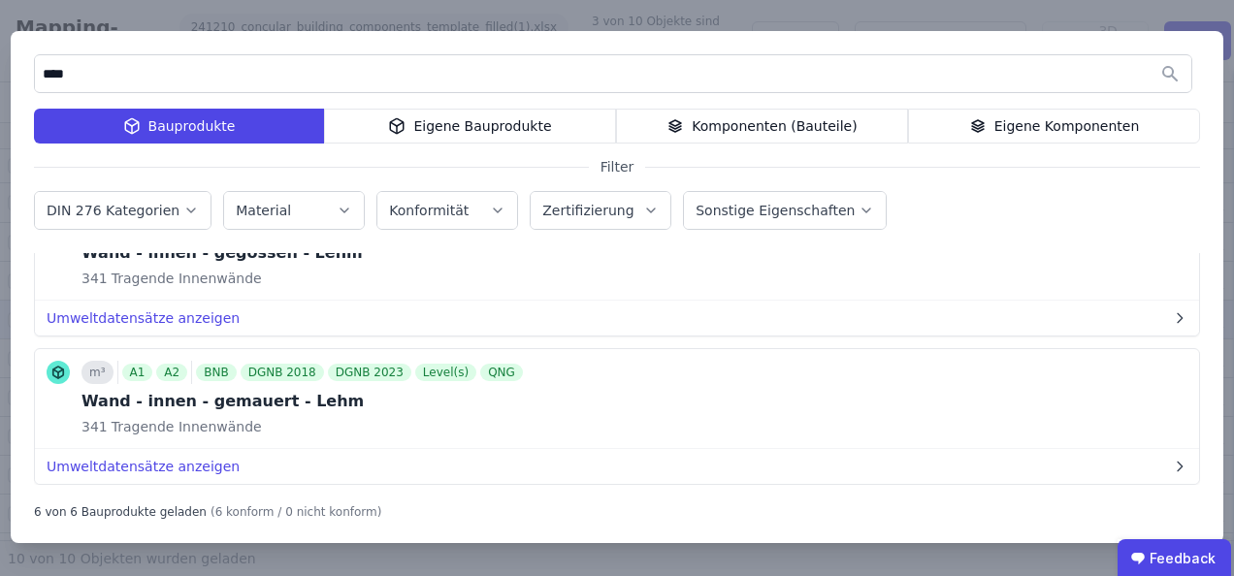
type input "****"
